Goal: Task Accomplishment & Management: Manage account settings

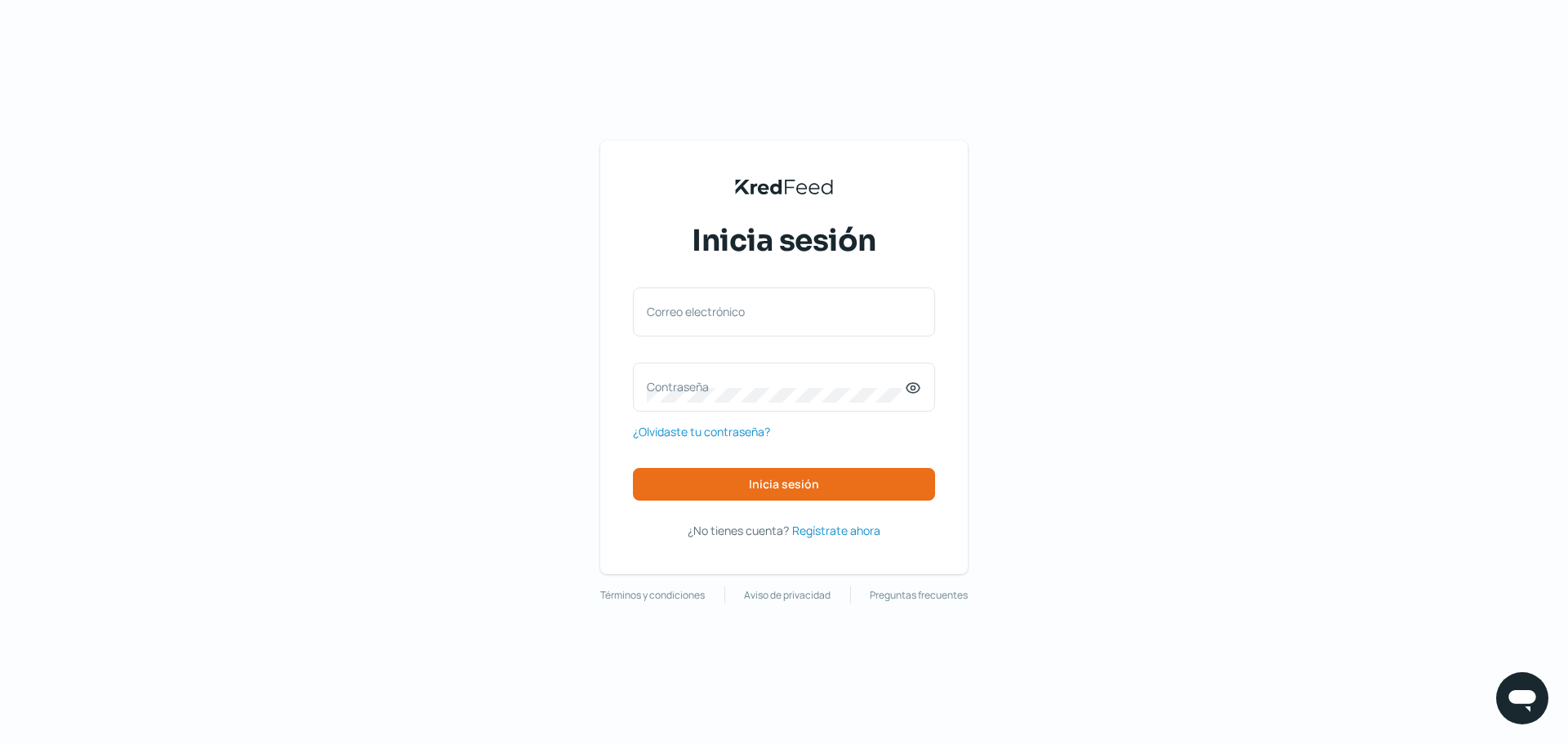
click at [812, 541] on div "KredFeed's Black Logo Inicia sesión Correo electrónico Contraseña ¿Olvidaste tu…" at bounding box center [784, 357] width 368 height 434
click at [831, 537] on span "Regístrate ahora" at bounding box center [836, 530] width 88 height 20
click at [681, 450] on div "Correo electrónico Contraseña ¿Olvidaste tu contraseña? Inicia sesión" at bounding box center [784, 395] width 302 height 214
click at [684, 445] on div "Correo electrónico Contraseña ¿Olvidaste tu contraseña? Inicia sesión" at bounding box center [784, 395] width 302 height 214
click at [682, 439] on span "¿Olvidaste tu contraseña?" at bounding box center [701, 431] width 138 height 20
